Goal: Transaction & Acquisition: Purchase product/service

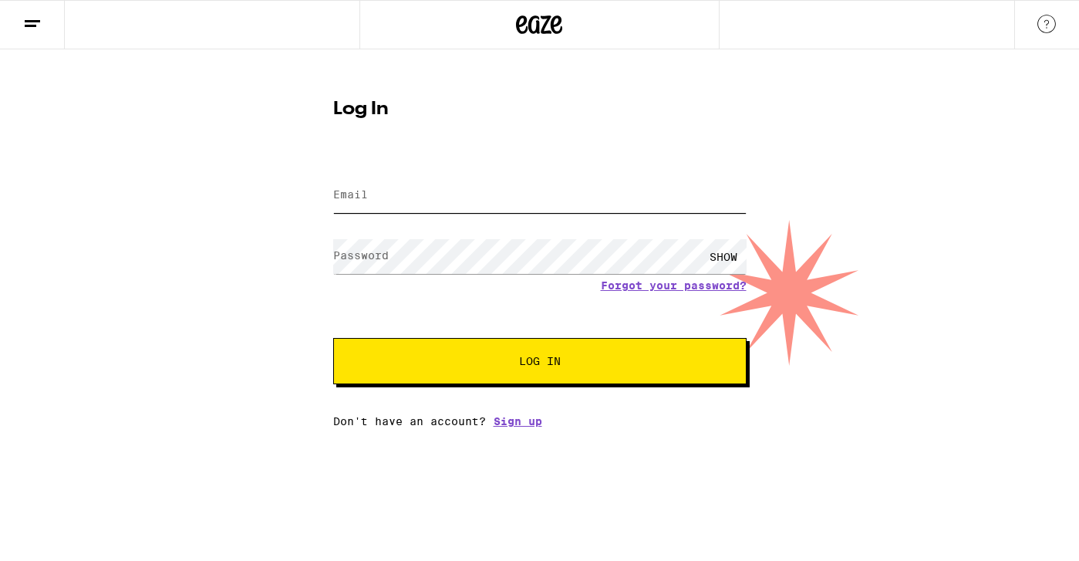
type input "[EMAIL_ADDRESS][DOMAIN_NAME]"
click at [539, 362] on button "Log In" at bounding box center [539, 361] width 413 height 46
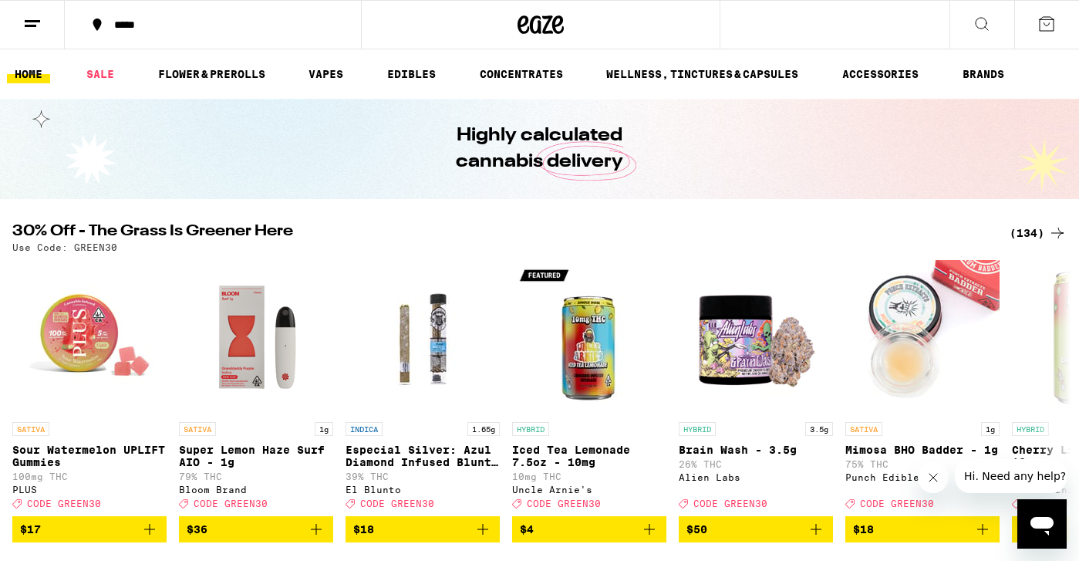
click at [140, 29] on div "*****" at bounding box center [221, 24] width 231 height 11
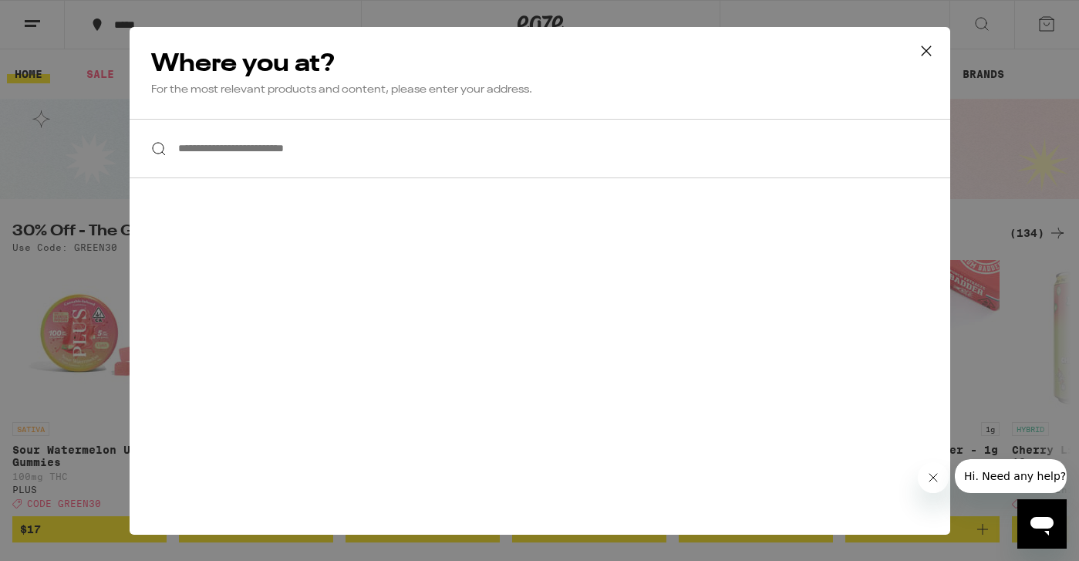
click at [272, 137] on input "**********" at bounding box center [540, 148] width 820 height 59
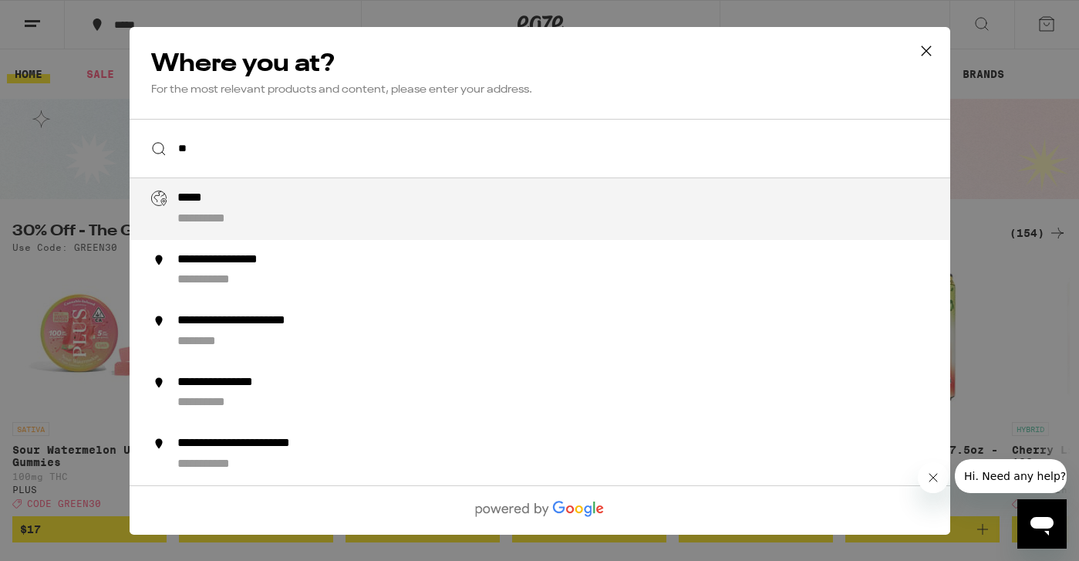
type input "*"
click at [224, 211] on div "**********" at bounding box center [570, 208] width 787 height 37
type input "**********"
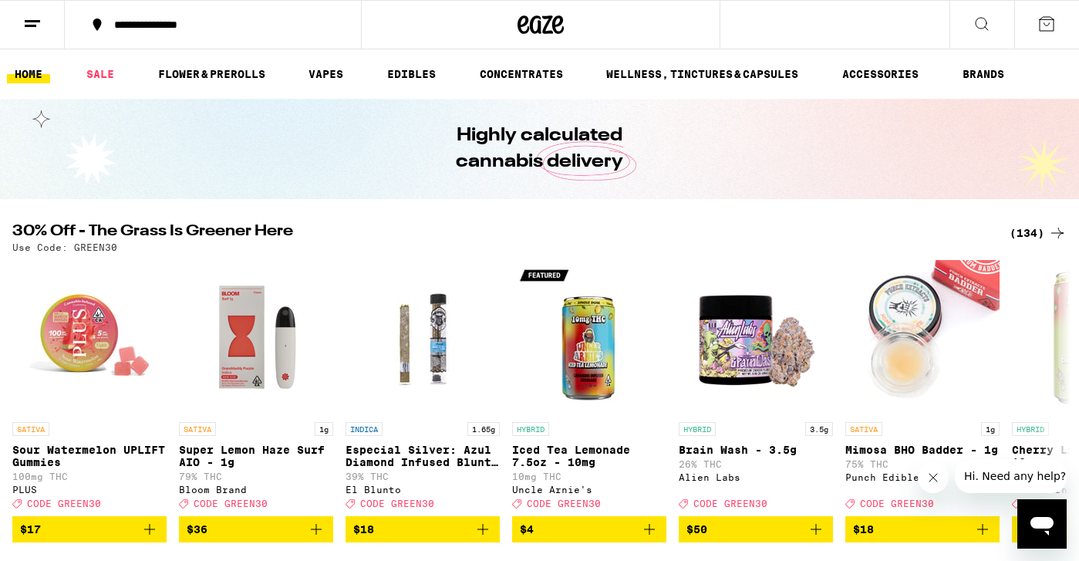
drag, startPoint x: 992, startPoint y: 234, endPoint x: 1025, endPoint y: 232, distance: 32.4
click at [1025, 232] on div "(134)" at bounding box center [1037, 233] width 57 height 19
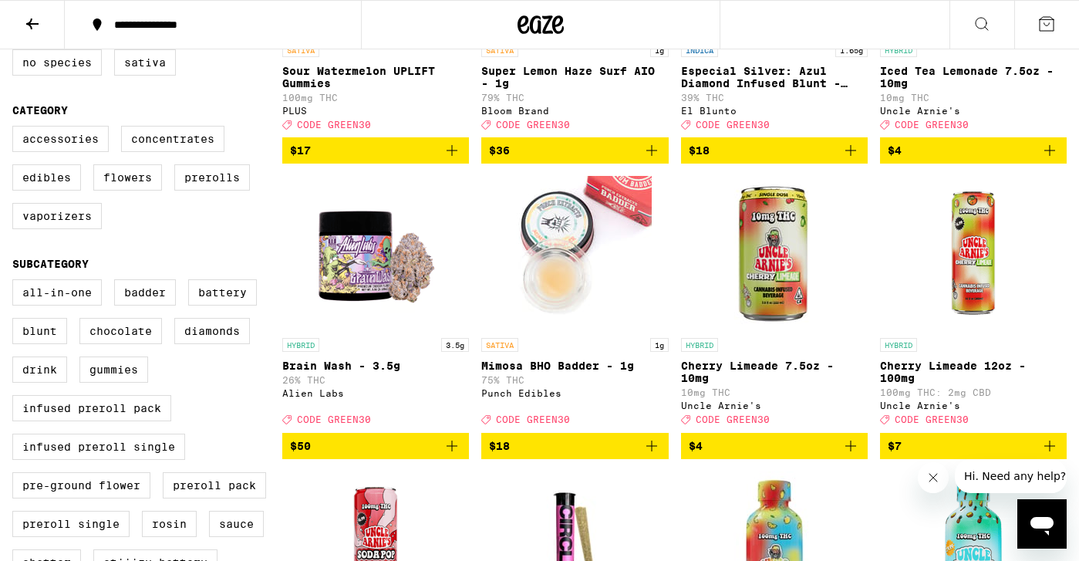
scroll to position [333, 0]
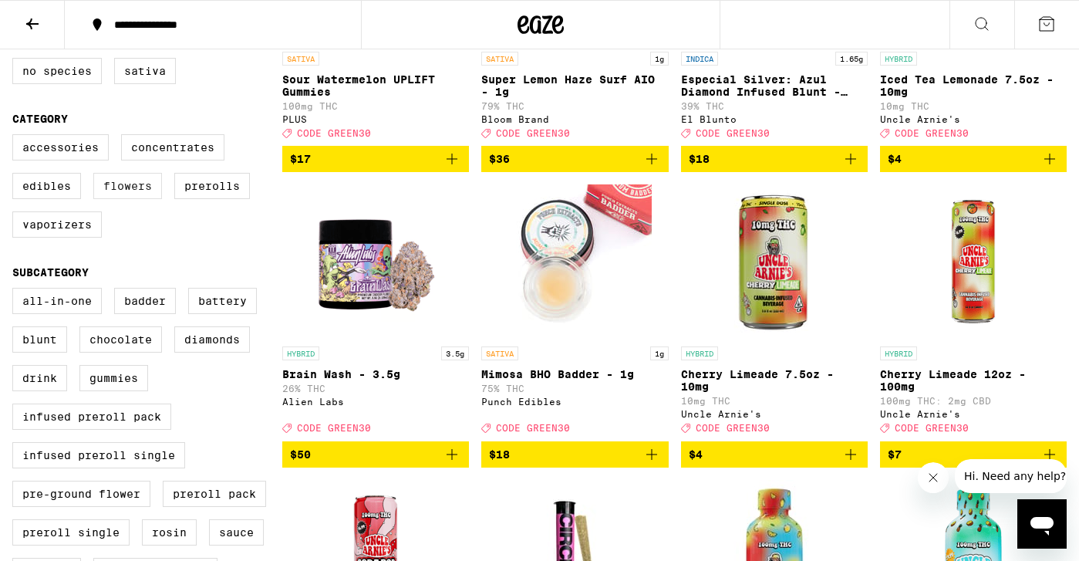
click at [129, 199] on label "Flowers" at bounding box center [127, 186] width 69 height 26
click at [16, 137] on input "Flowers" at bounding box center [15, 136] width 1 height 1
checkbox input "true"
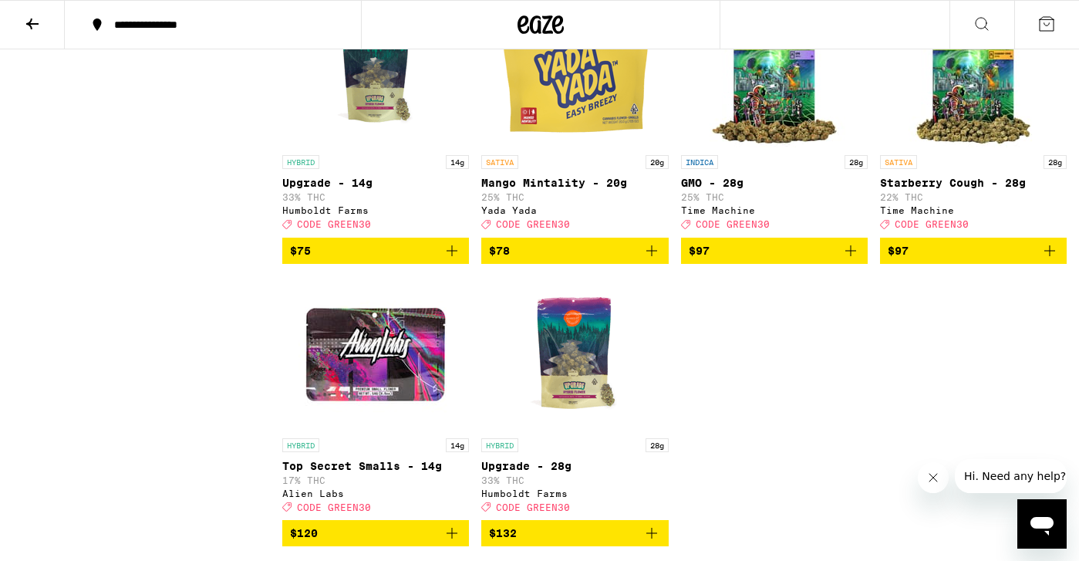
scroll to position [1666, 0]
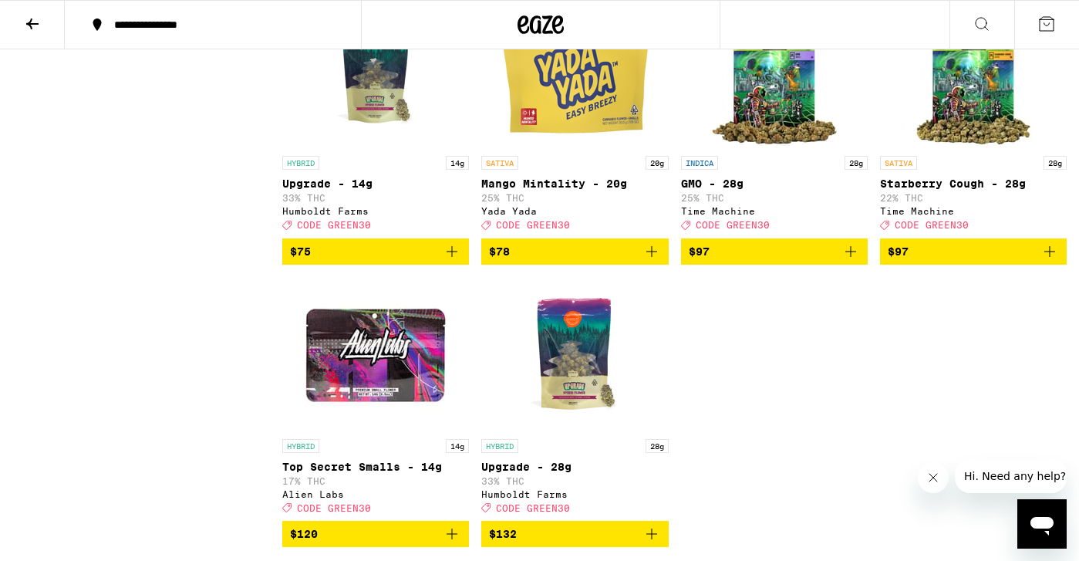
click at [654, 261] on icon "Add to bag" at bounding box center [651, 251] width 19 height 19
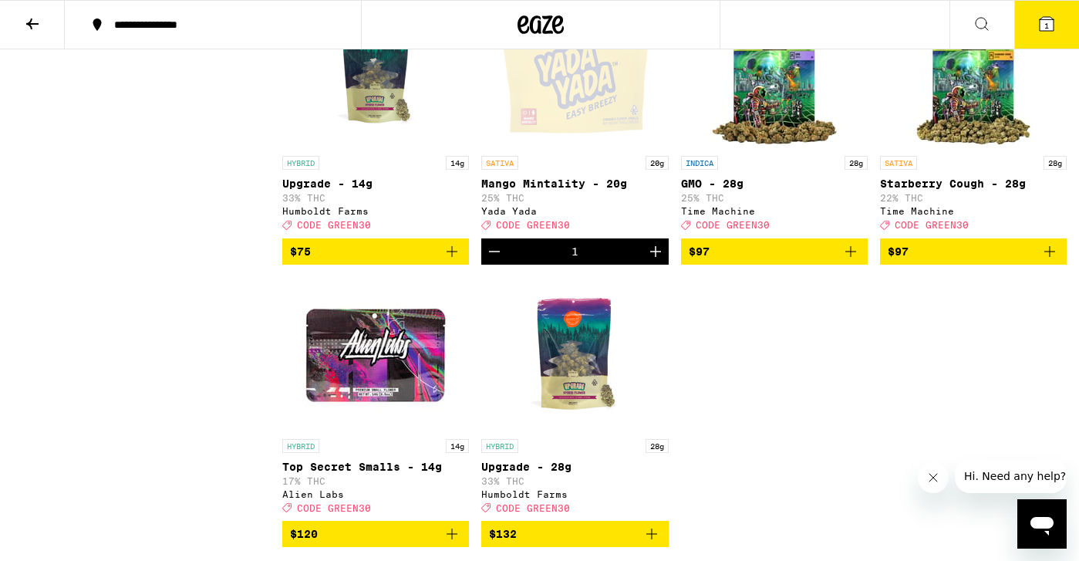
click at [654, 261] on icon "Increment" at bounding box center [655, 251] width 19 height 19
click at [1055, 26] on icon at bounding box center [1046, 24] width 19 height 19
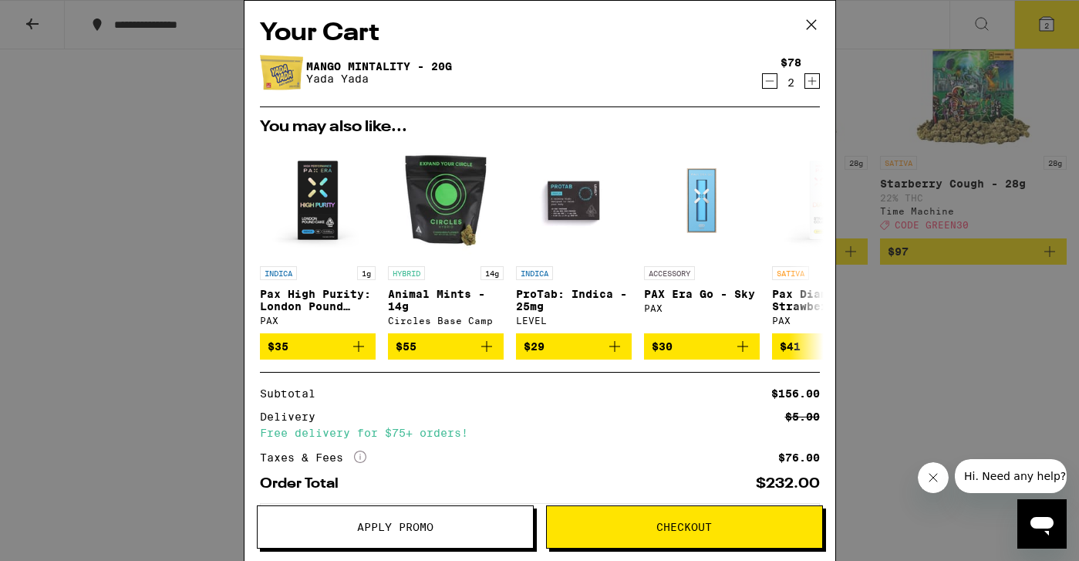
click at [419, 525] on span "Apply Promo" at bounding box center [395, 526] width 76 height 11
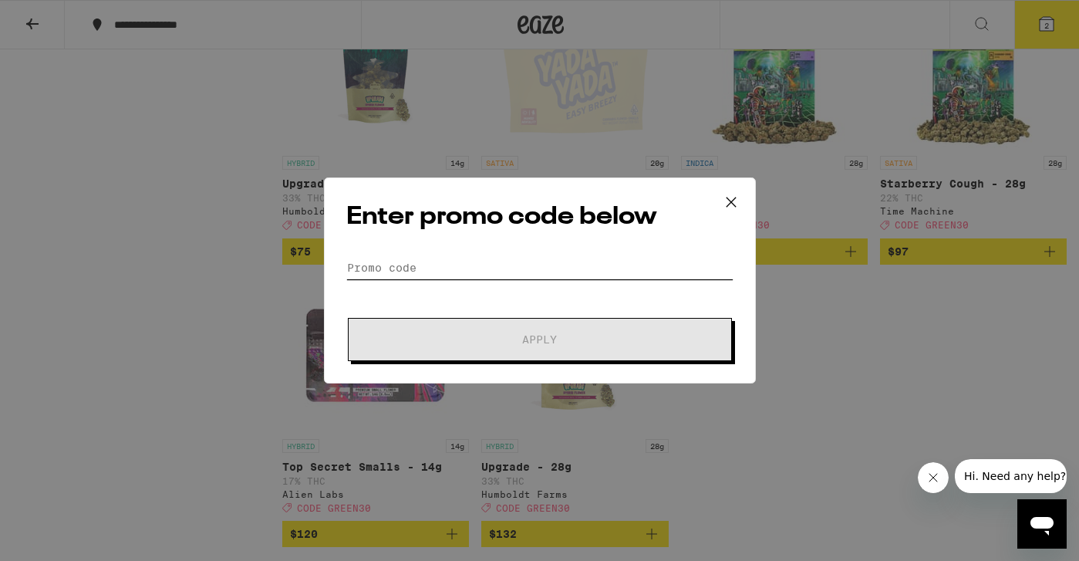
click at [416, 260] on input "Promo Code" at bounding box center [539, 267] width 387 height 23
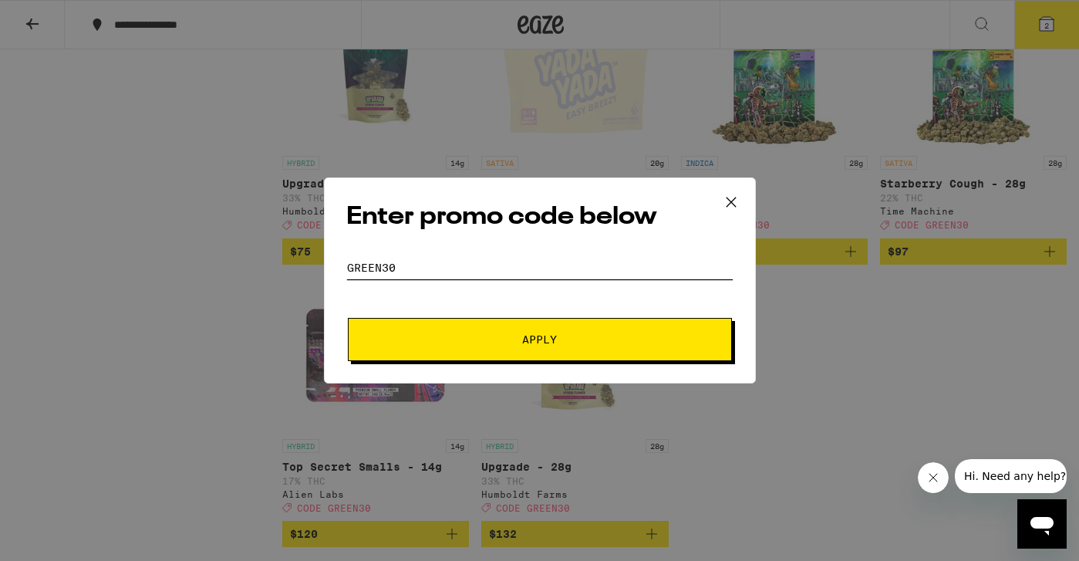
type input "Green30"
click at [537, 336] on span "Apply" at bounding box center [539, 339] width 35 height 11
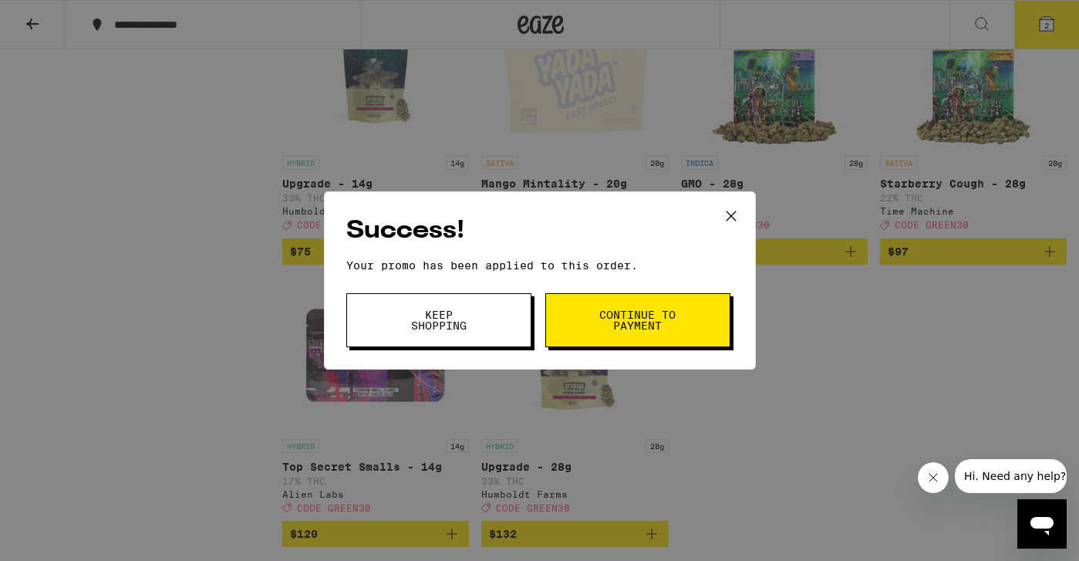
click at [619, 318] on span "Continue to payment" at bounding box center [637, 320] width 79 height 22
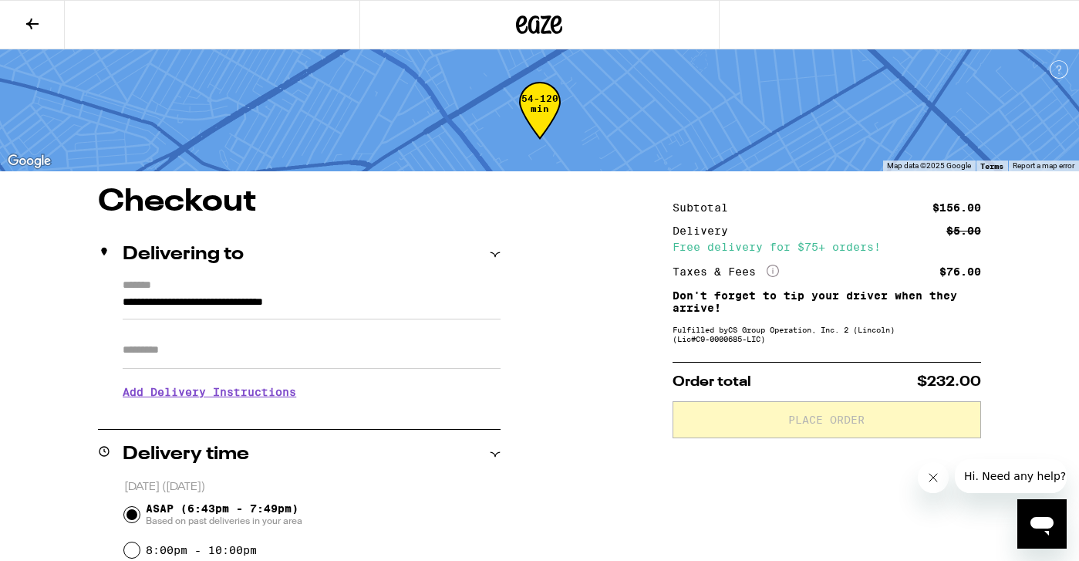
click at [381, 356] on input "Apt/Suite" at bounding box center [312, 350] width 378 height 37
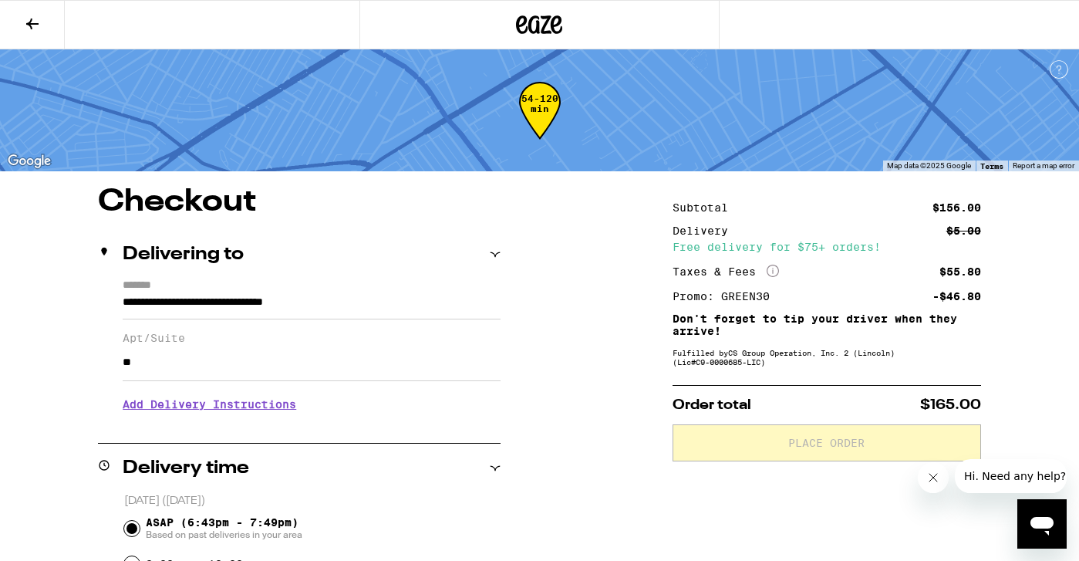
type input "*"
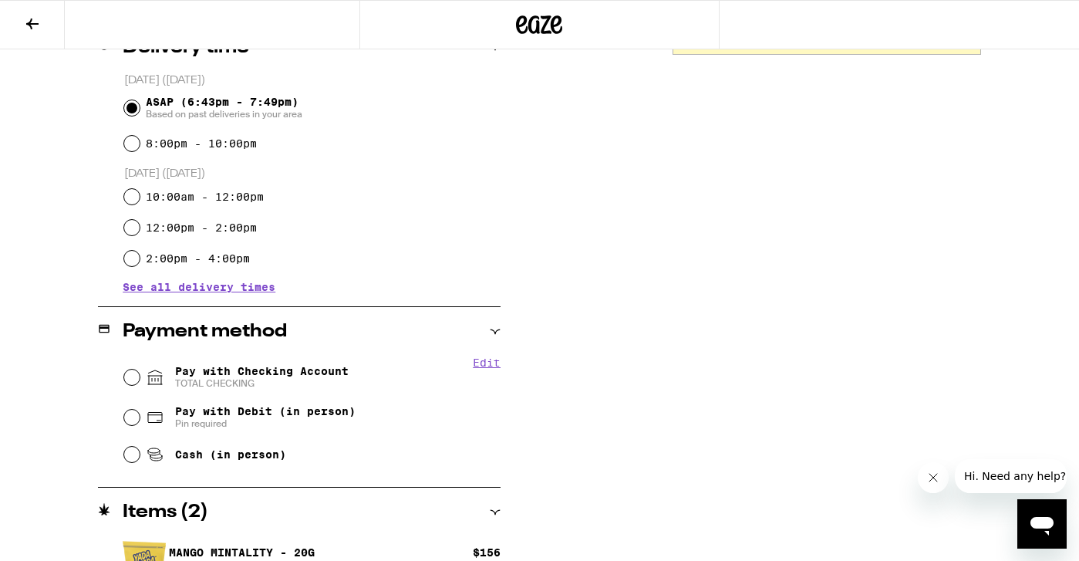
scroll to position [406, 0]
click at [130, 457] on input "Cash (in person)" at bounding box center [131, 454] width 15 height 15
radio input "true"
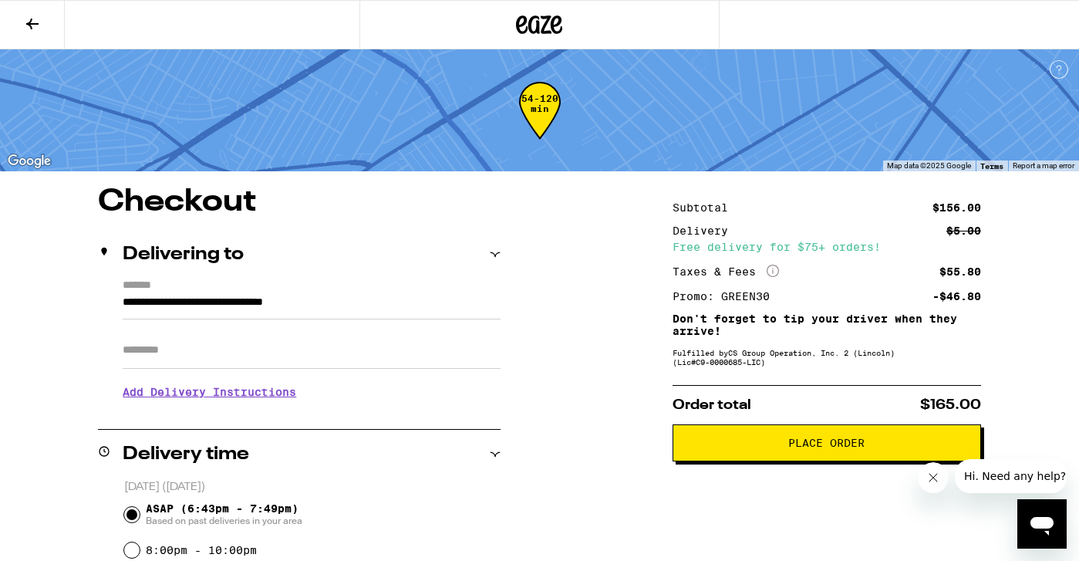
scroll to position [0, 0]
click at [24, 22] on icon at bounding box center [32, 24] width 19 height 19
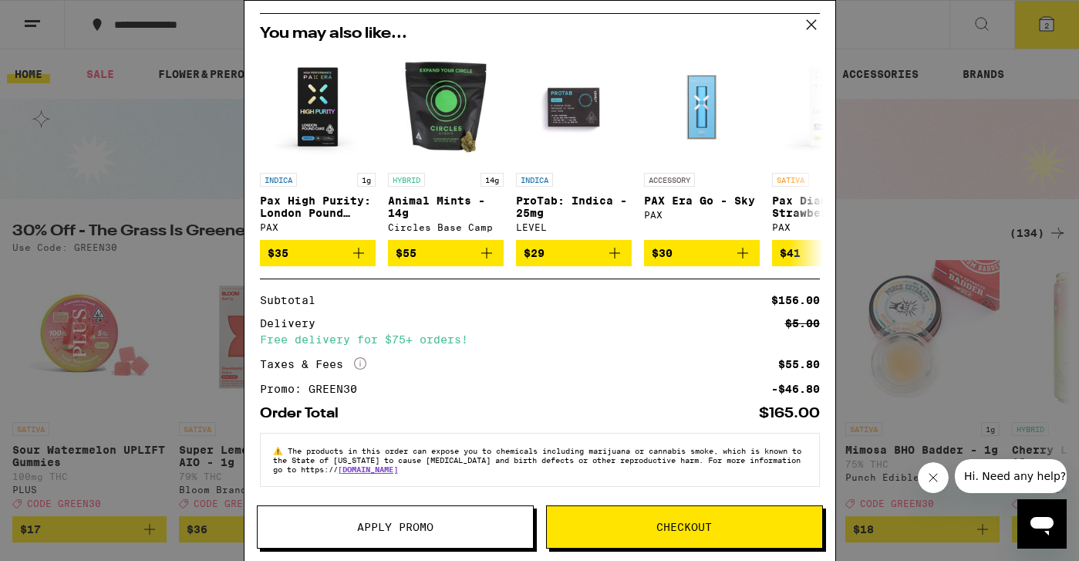
scroll to position [103, 0]
click at [689, 531] on span "Checkout" at bounding box center [684, 526] width 56 height 11
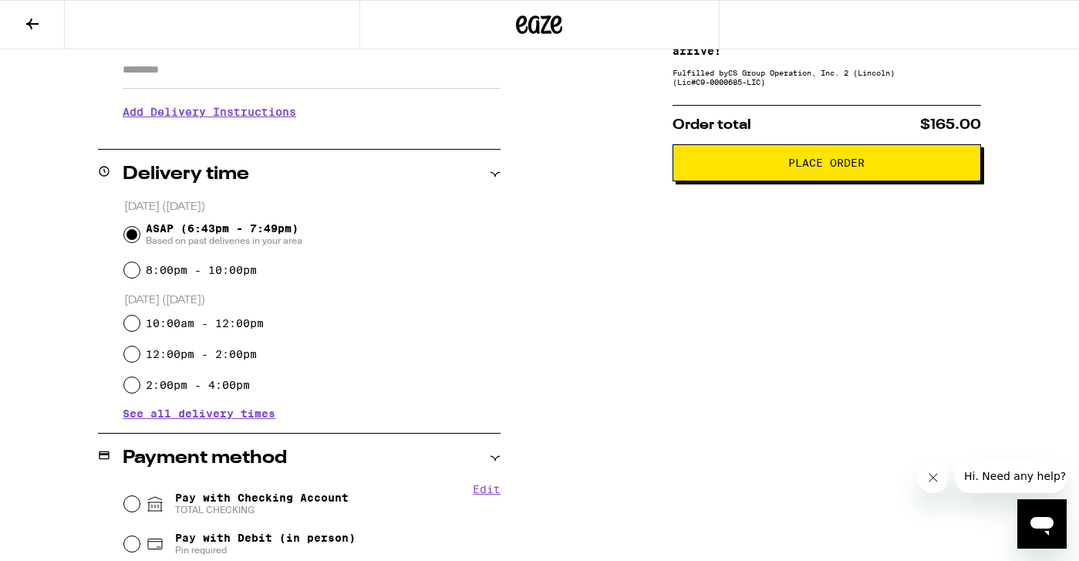
scroll to position [430, 0]
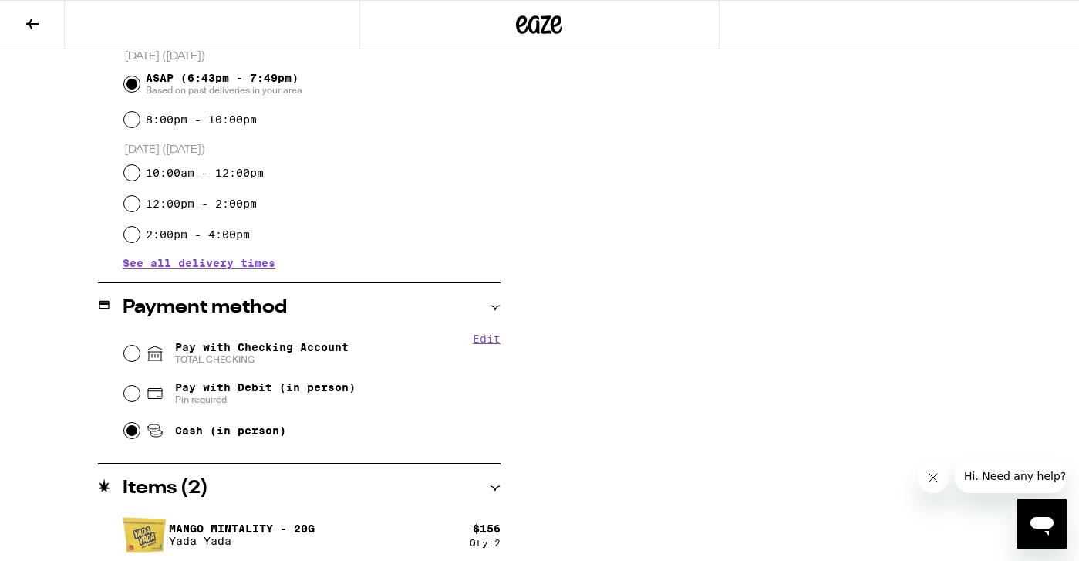
click at [132, 361] on input "Pay with Checking Account TOTAL CHECKING" at bounding box center [131, 352] width 15 height 15
radio input "true"
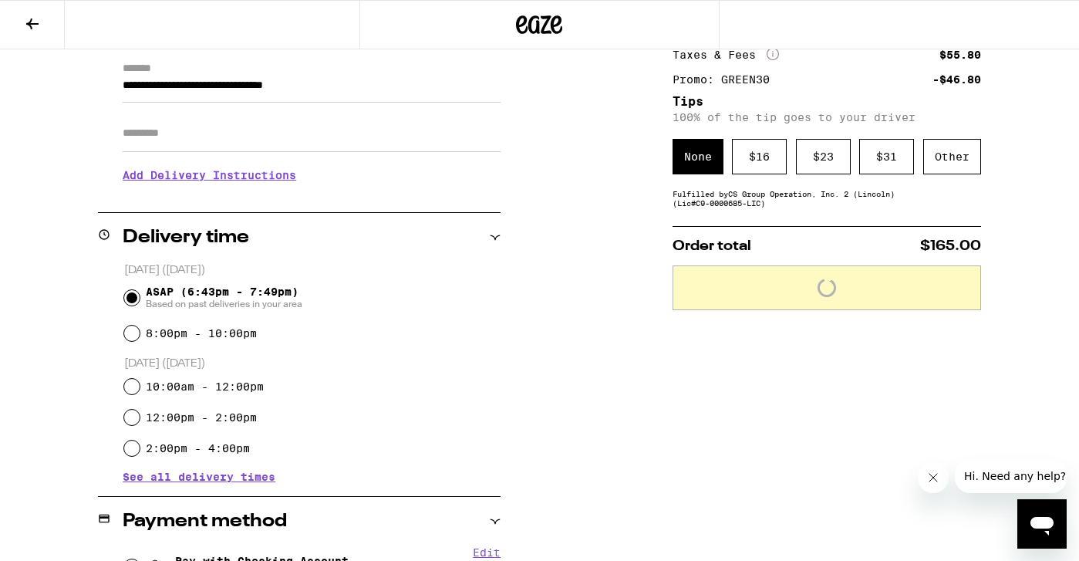
scroll to position [0, 0]
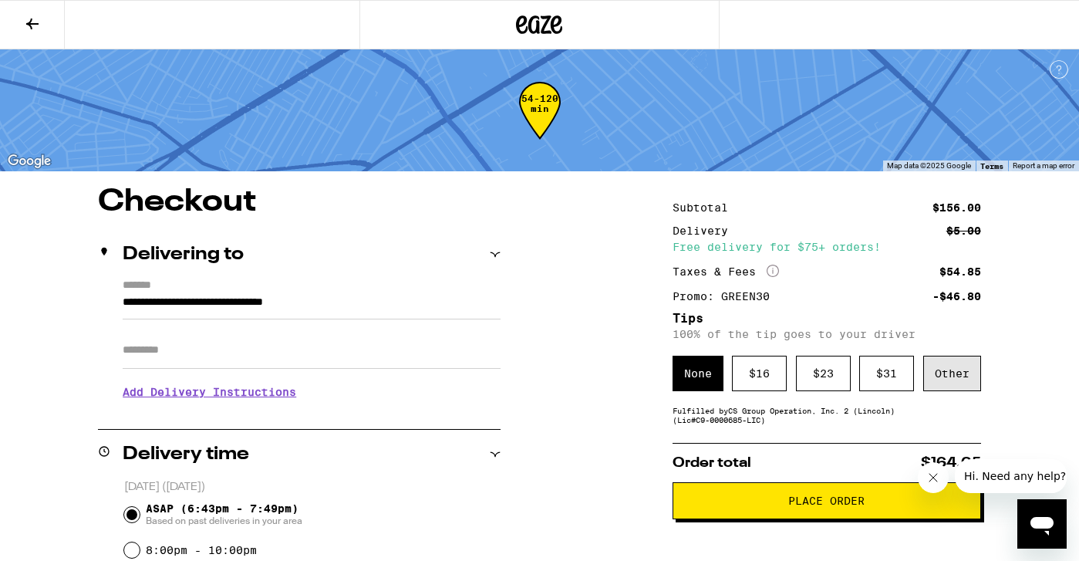
click at [938, 389] on div "Other" at bounding box center [952, 372] width 58 height 35
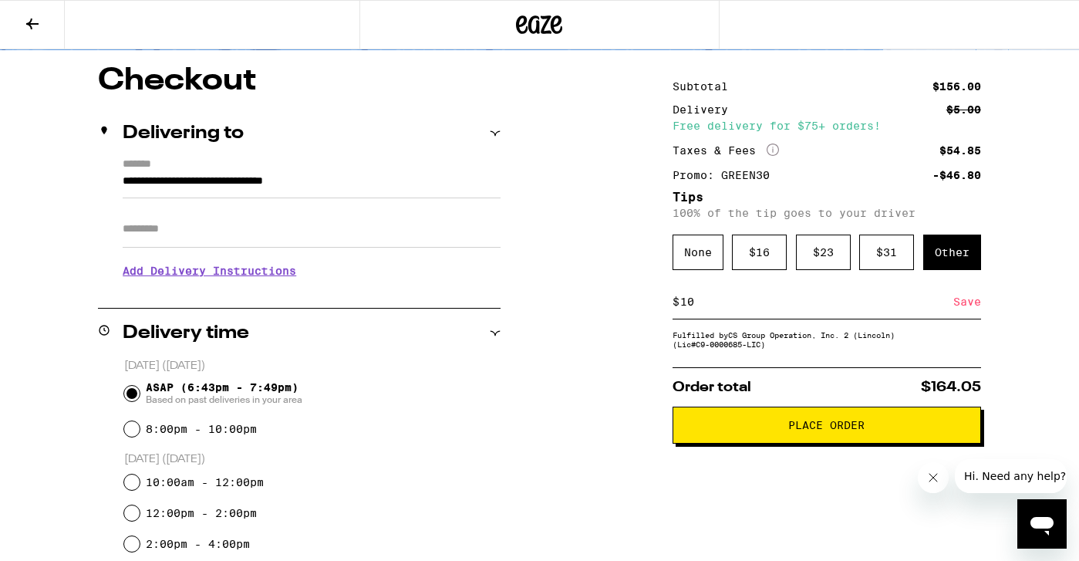
scroll to position [150, 0]
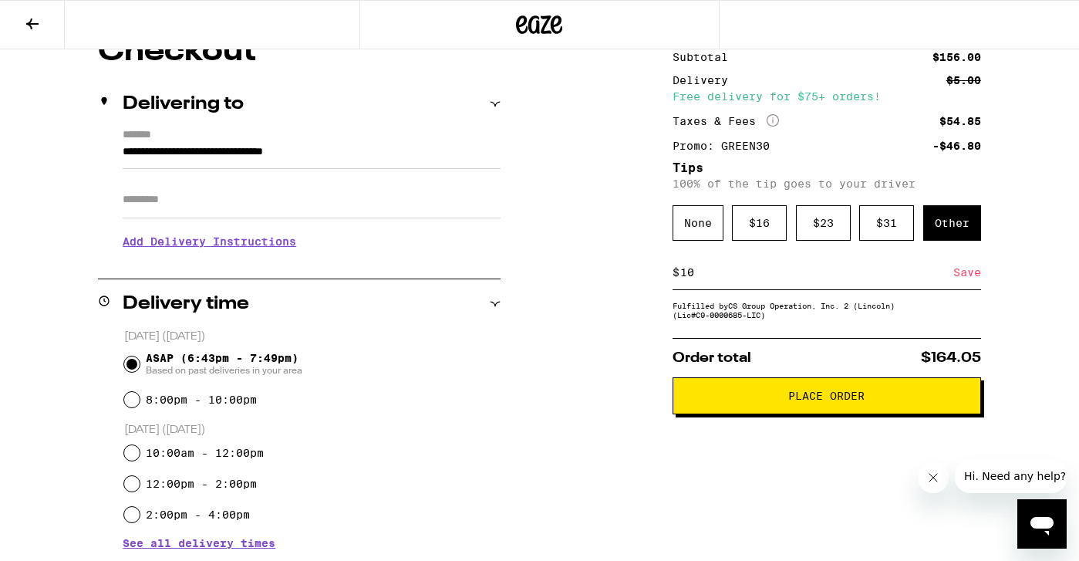
type input "10"
click at [657, 369] on div "**********" at bounding box center [539, 467] width 1079 height 862
click at [961, 275] on div "Save" at bounding box center [967, 272] width 28 height 34
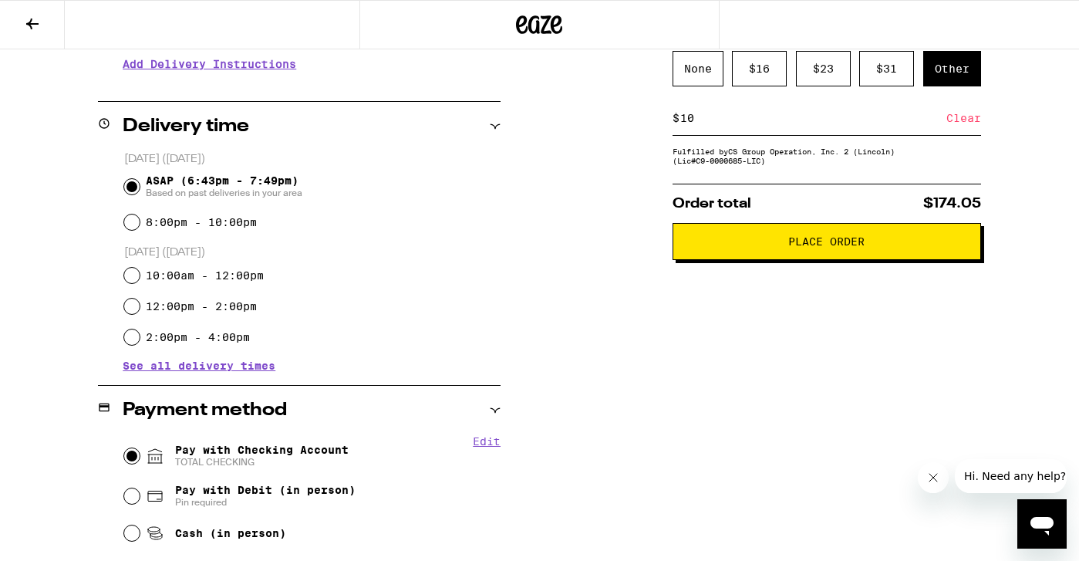
scroll to position [439, 0]
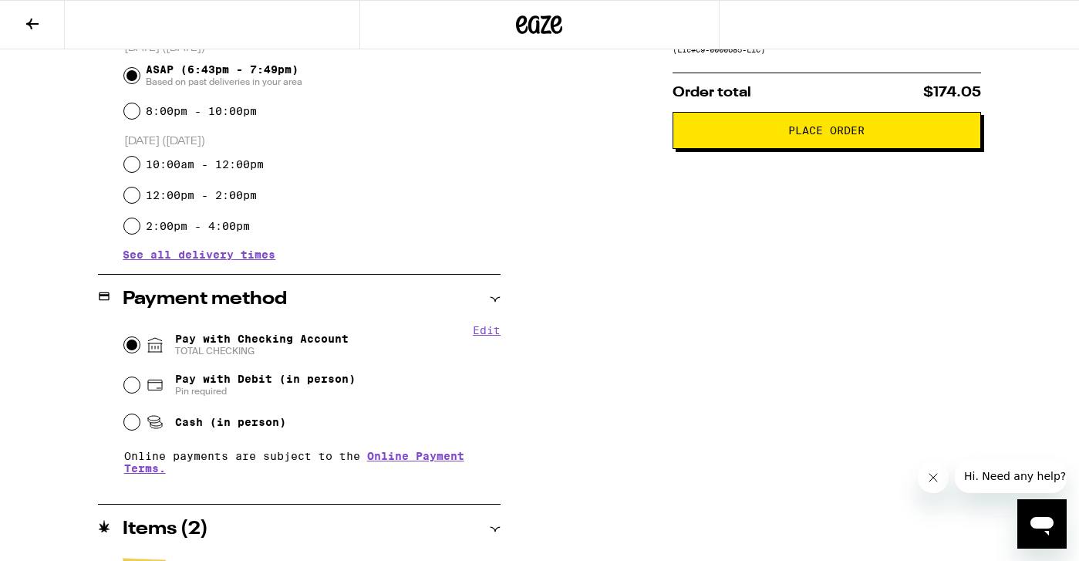
click at [841, 136] on span "Place Order" at bounding box center [826, 130] width 76 height 11
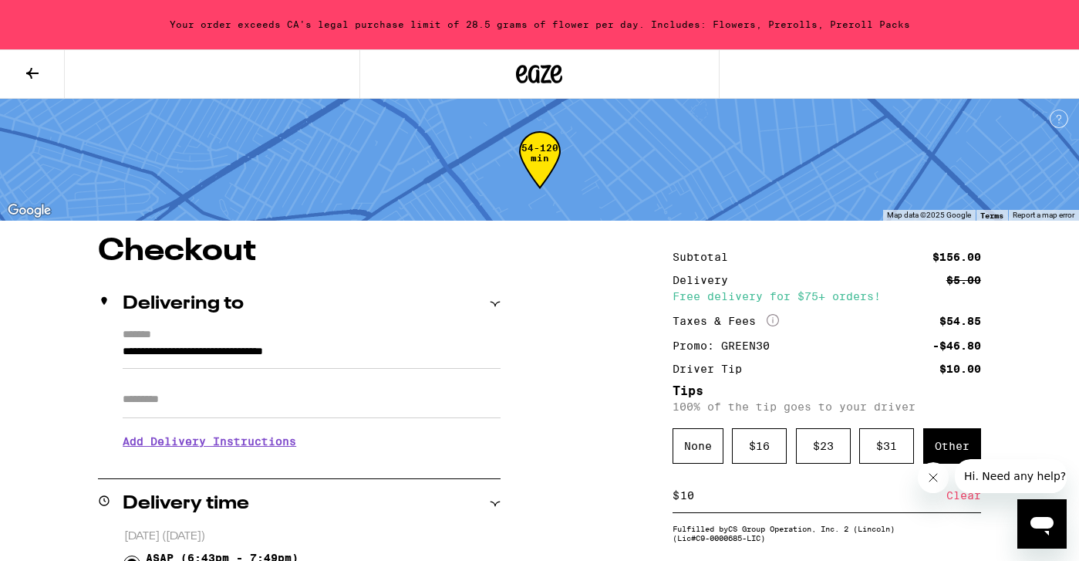
scroll to position [0, 0]
click at [32, 73] on icon at bounding box center [32, 73] width 12 height 11
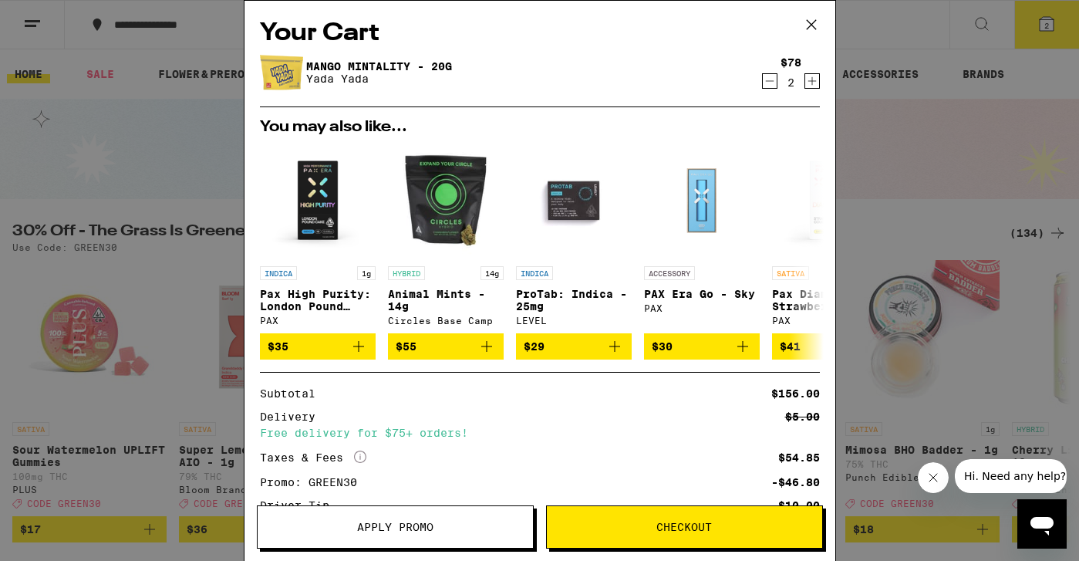
click at [770, 81] on icon "Decrement" at bounding box center [770, 81] width 14 height 19
click at [814, 24] on icon at bounding box center [811, 24] width 23 height 23
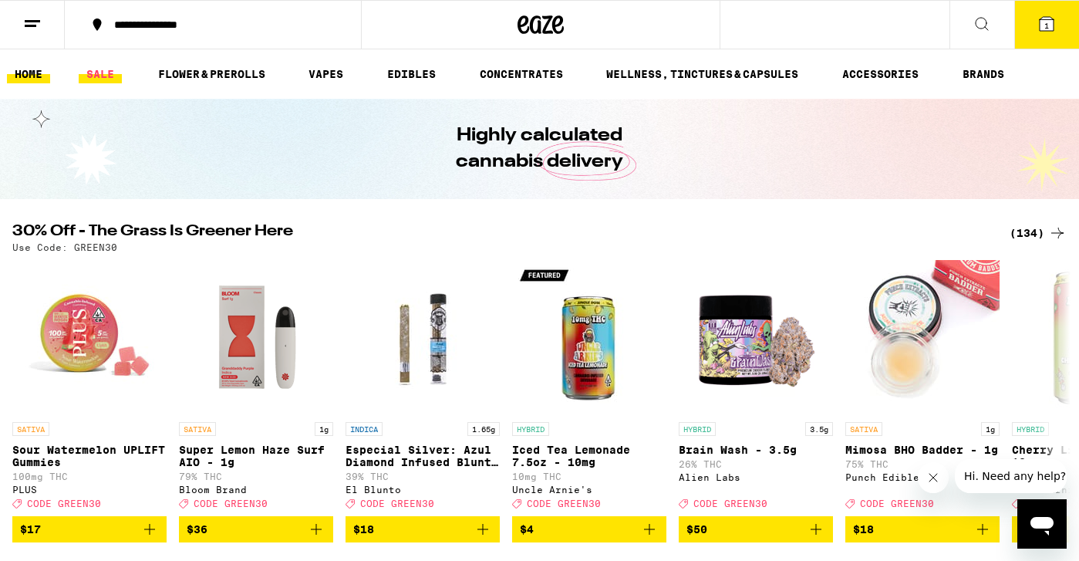
click at [93, 76] on link "SALE" at bounding box center [100, 74] width 43 height 19
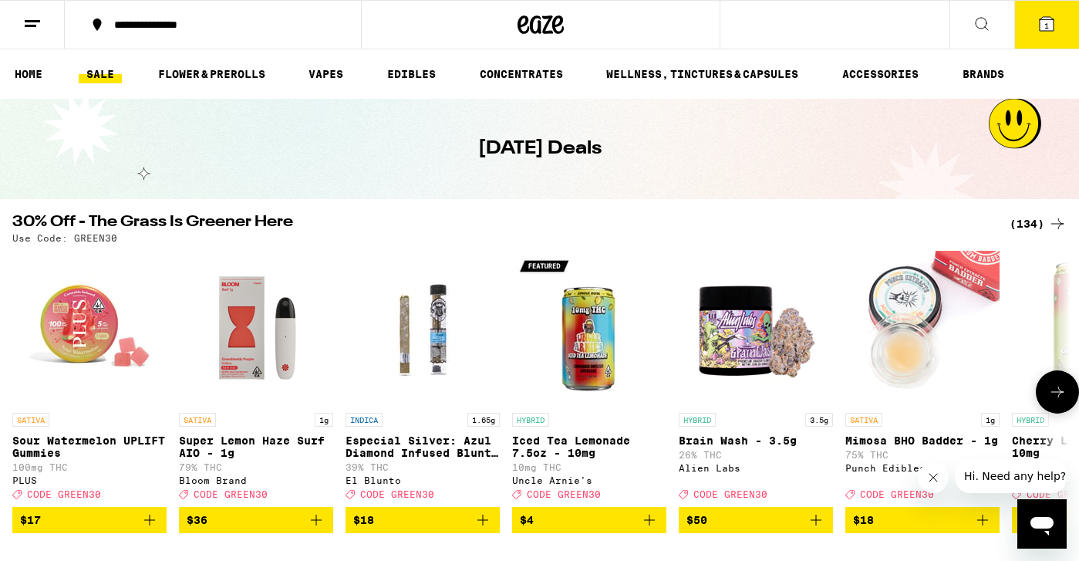
scroll to position [8, 0]
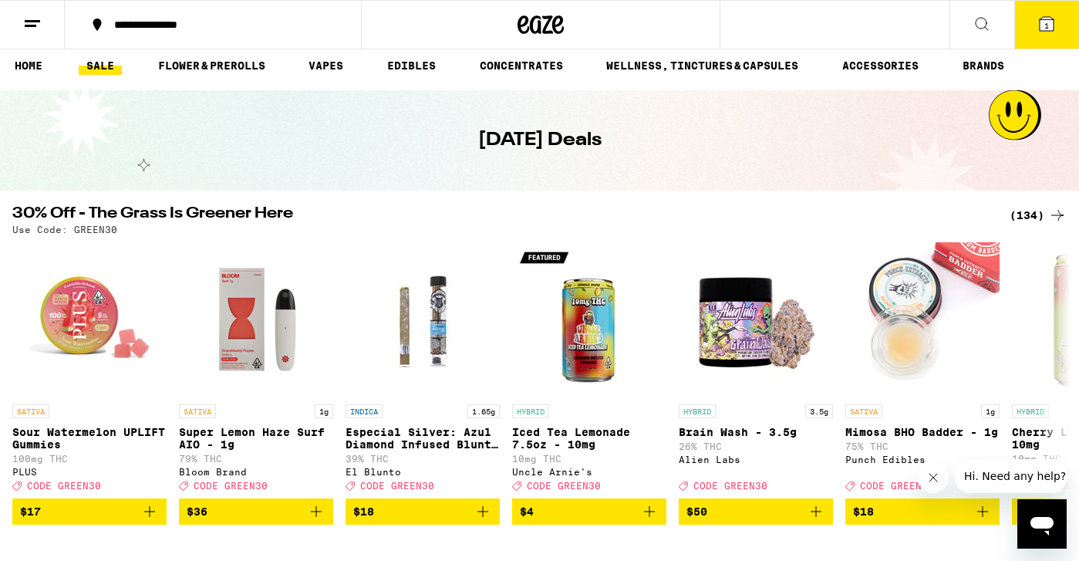
click at [1033, 215] on div "(134)" at bounding box center [1037, 215] width 57 height 19
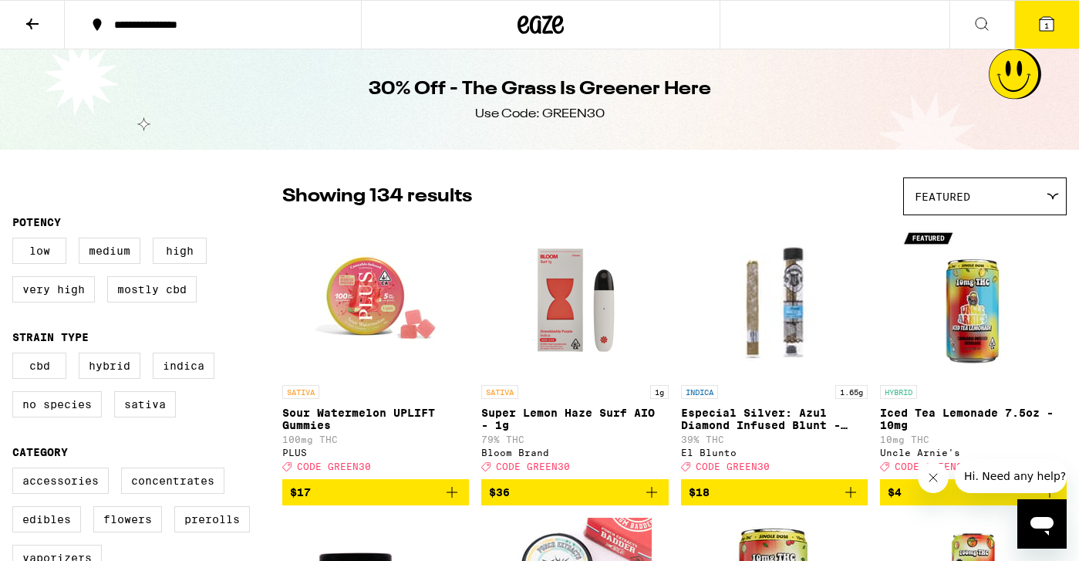
click at [1057, 26] on button "1" at bounding box center [1046, 25] width 65 height 48
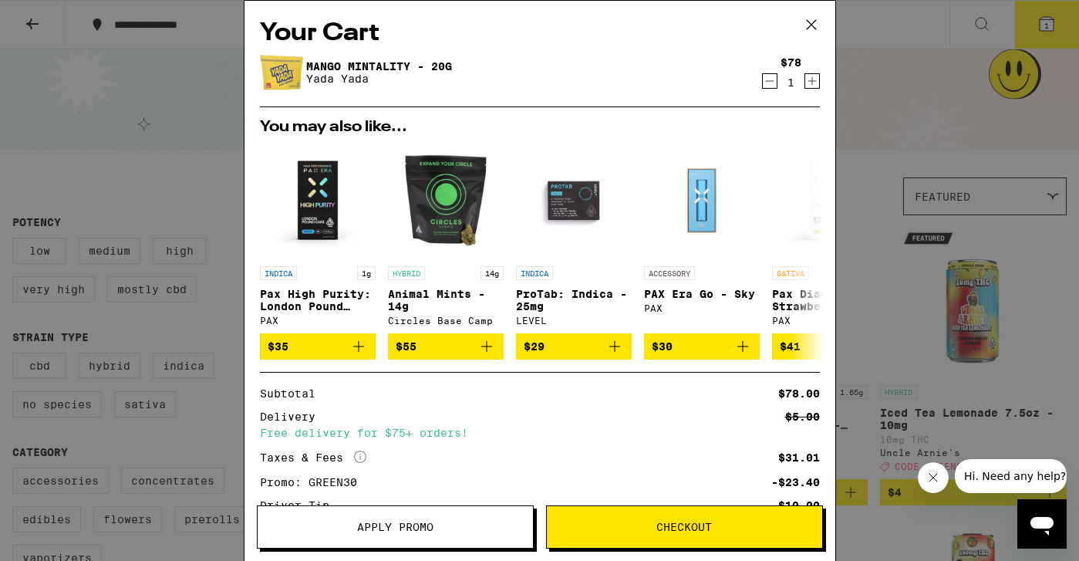
click at [696, 523] on span "Checkout" at bounding box center [684, 526] width 56 height 11
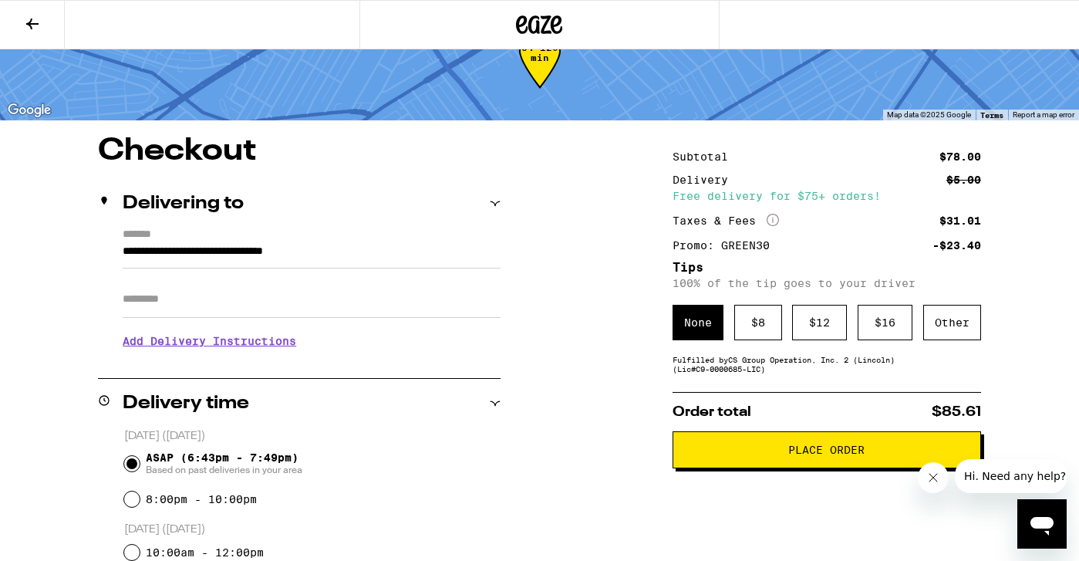
scroll to position [76, 0]
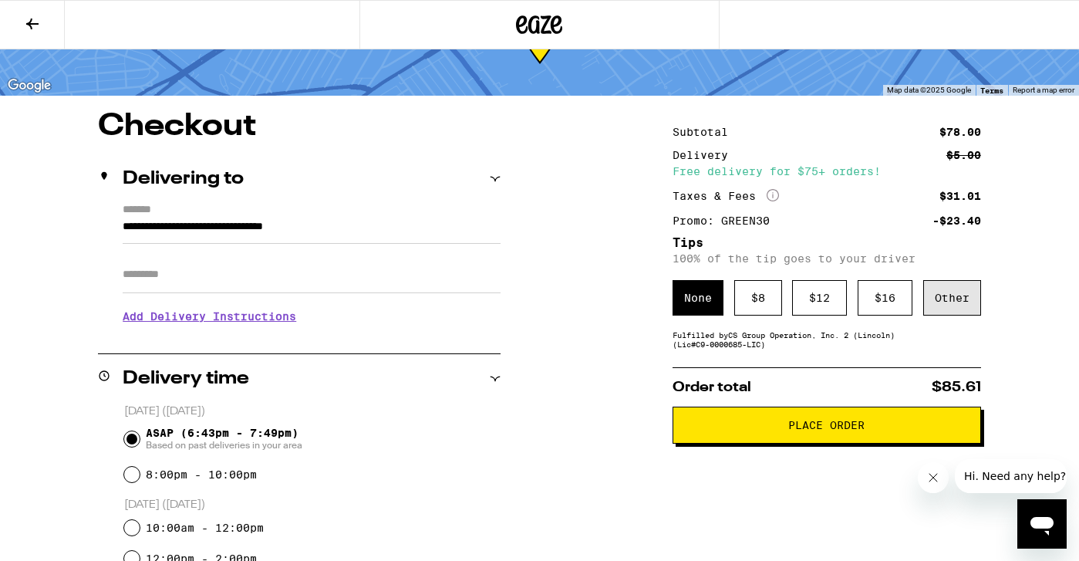
click at [957, 308] on div "Other" at bounding box center [952, 297] width 58 height 35
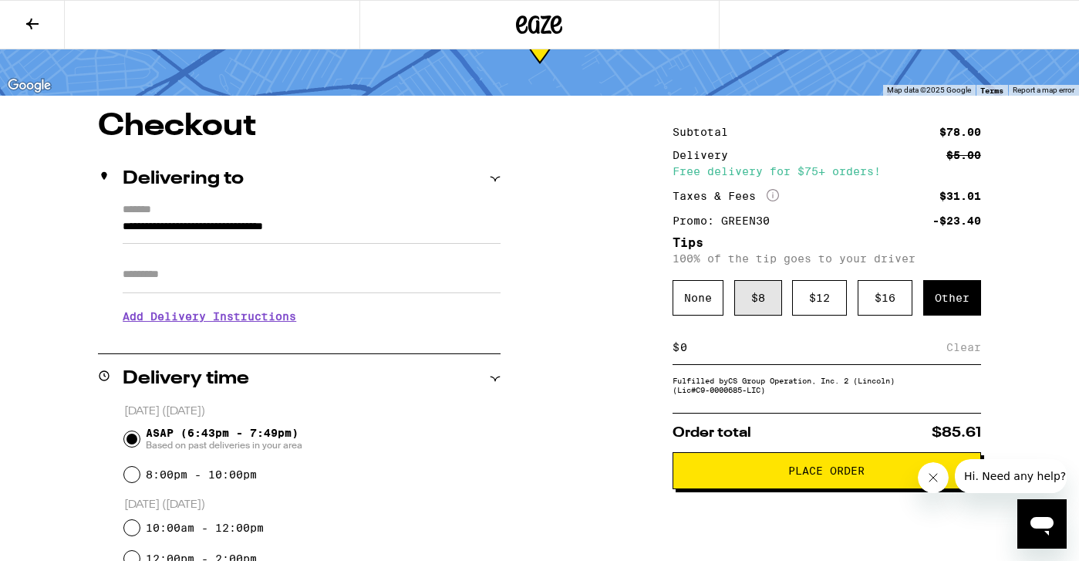
click at [753, 299] on div "$ 8" at bounding box center [758, 297] width 48 height 35
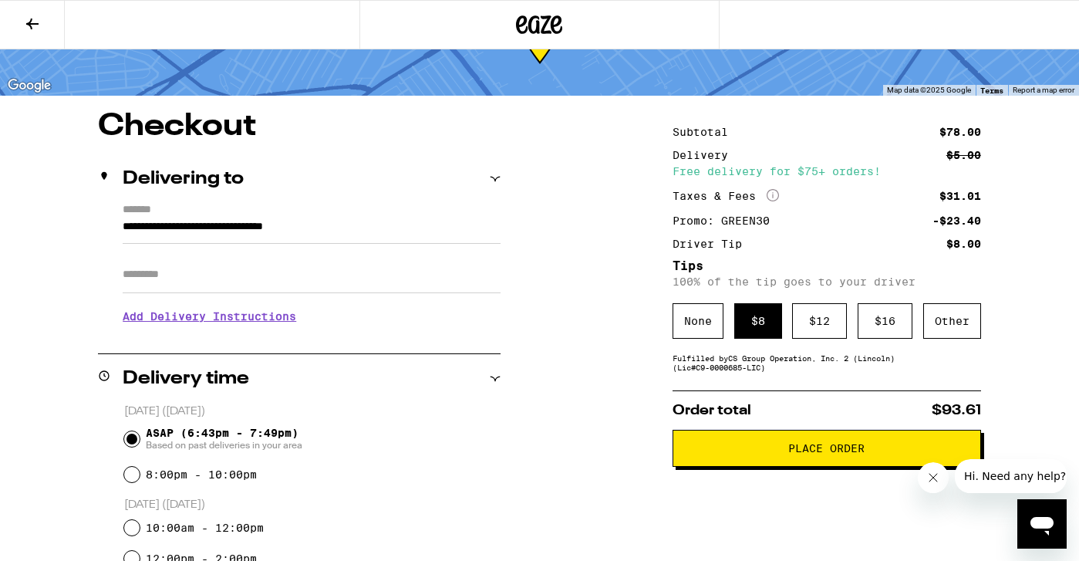
click at [831, 453] on span "Place Order" at bounding box center [826, 448] width 76 height 11
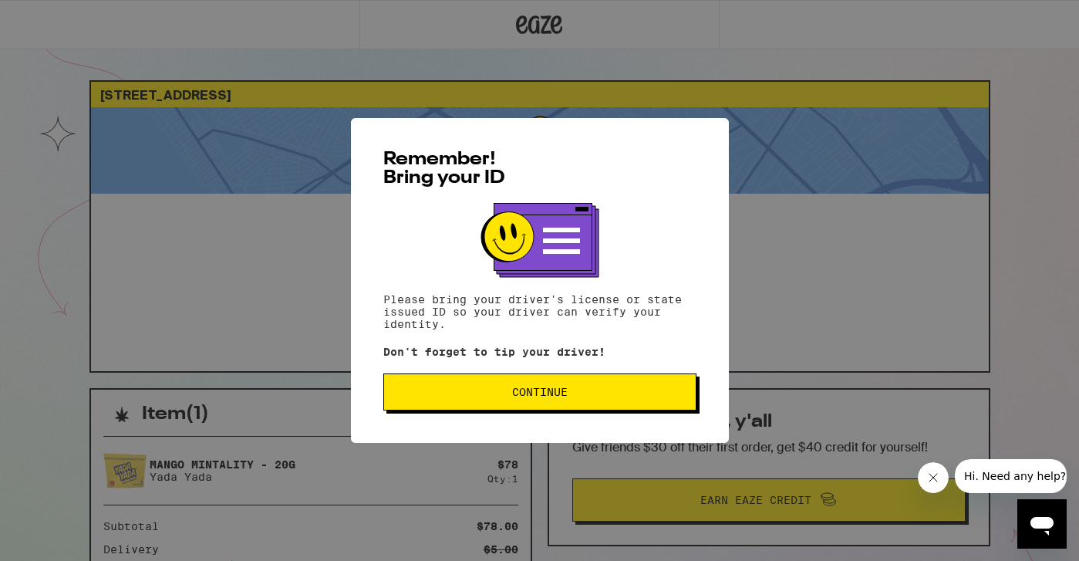
click at [558, 384] on button "Continue" at bounding box center [539, 391] width 313 height 37
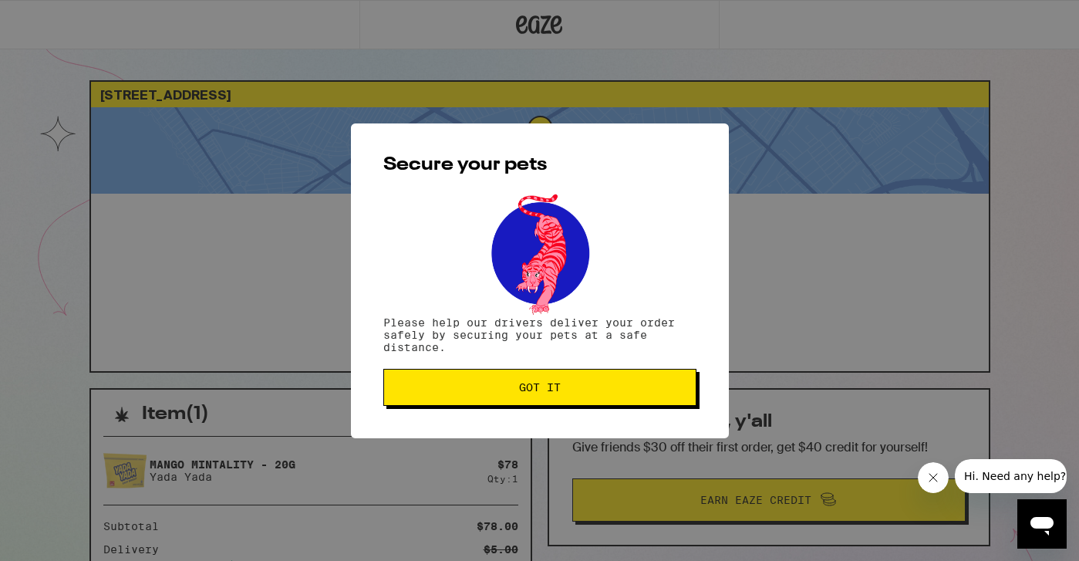
click at [558, 384] on span "Got it" at bounding box center [540, 387] width 42 height 11
